Goal: Submit feedback/report problem

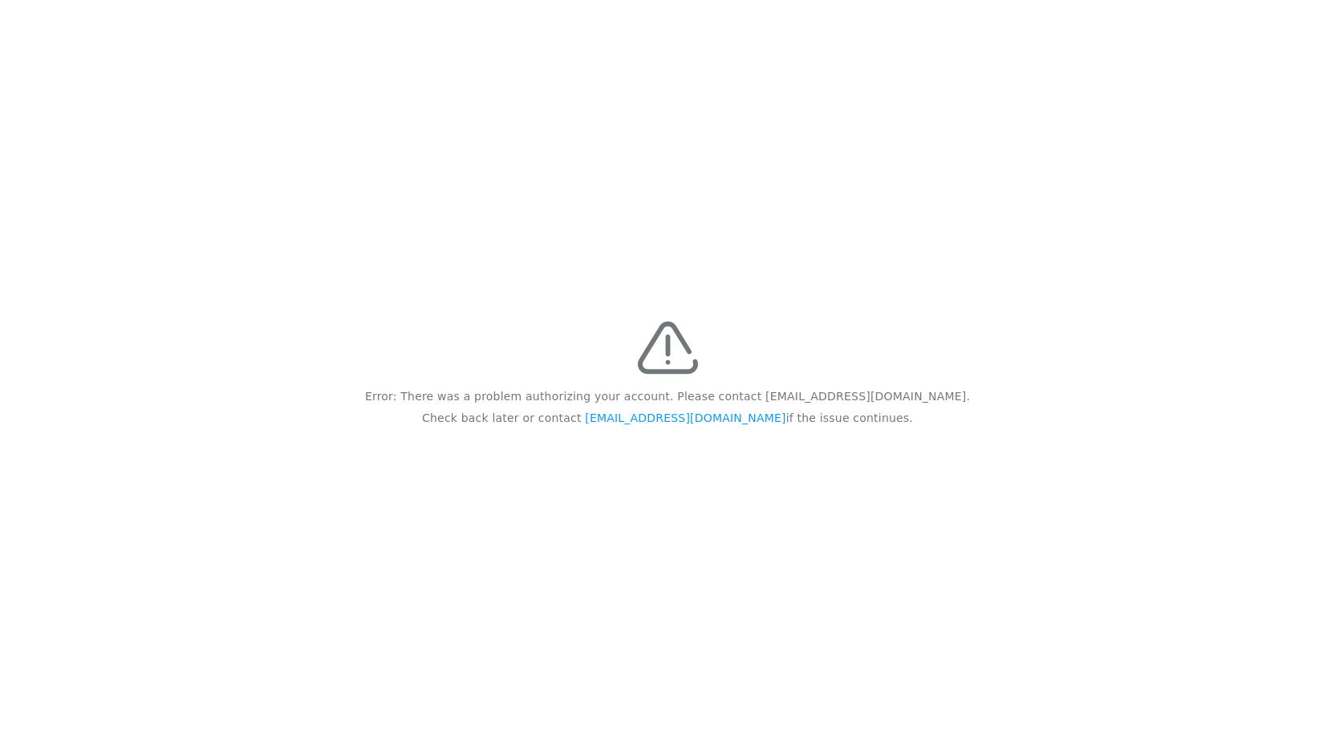
click at [843, 458] on div "Error: There was a problem authorizing your account. Please contact [EMAIL_ADDR…" at bounding box center [667, 373] width 1335 height 746
click at [698, 422] on link "feedback@recidiviz.org" at bounding box center [685, 418] width 201 height 13
